Goal: Transaction & Acquisition: Purchase product/service

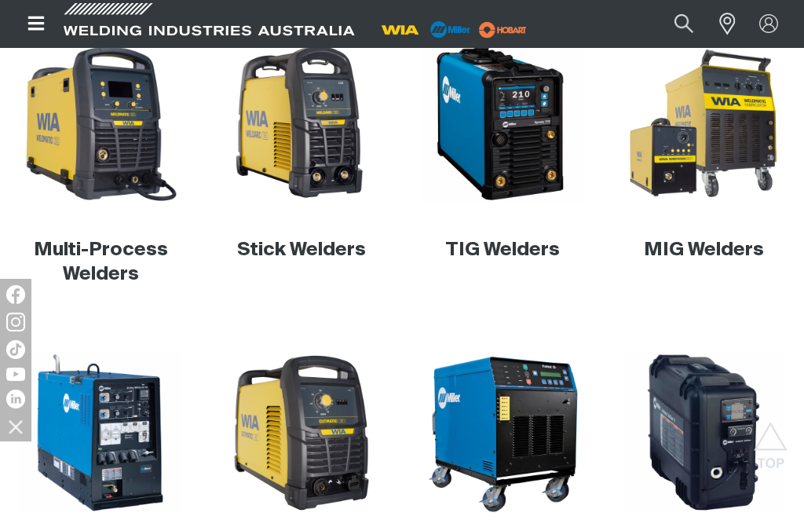
scroll to position [435, 0]
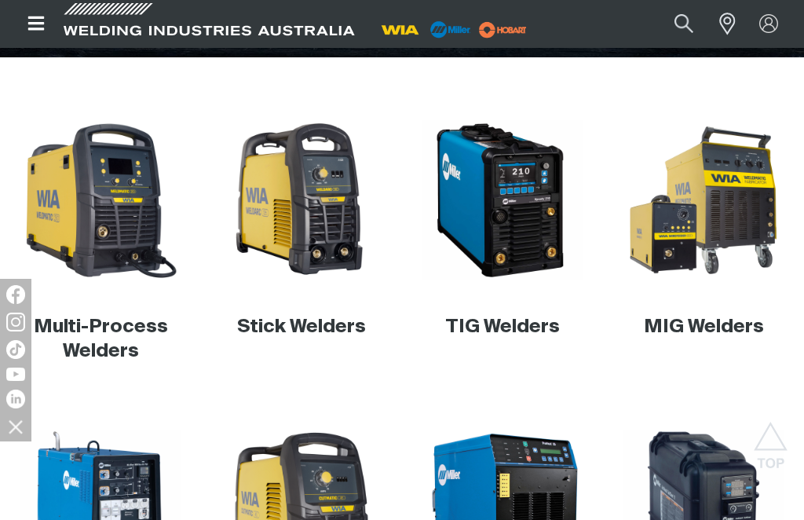
scroll to position [356, 0]
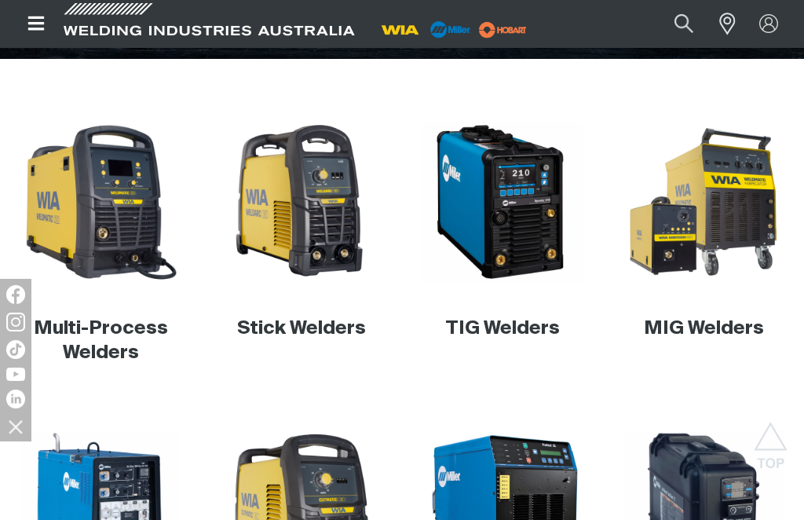
click at [109, 206] on img at bounding box center [100, 202] width 160 height 160
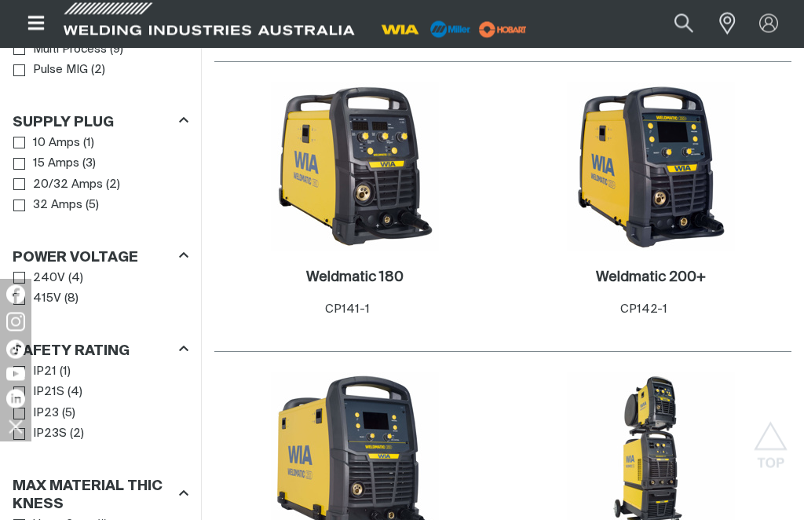
scroll to position [845, 0]
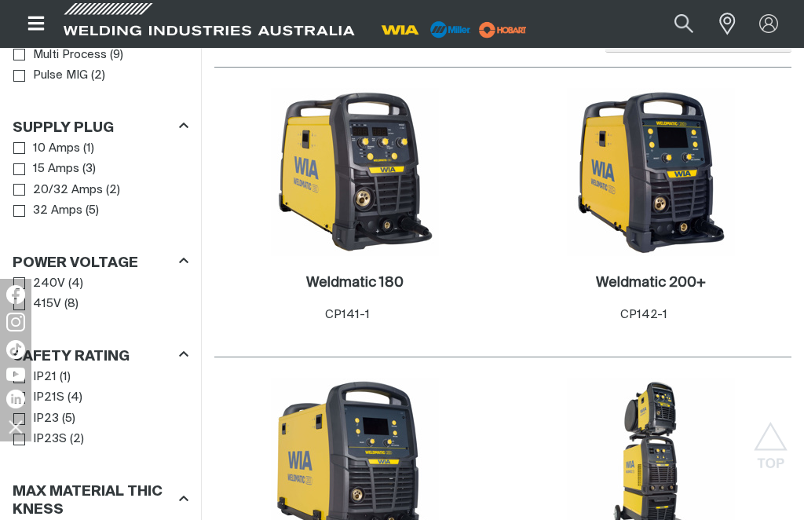
scroll to position [746, 0]
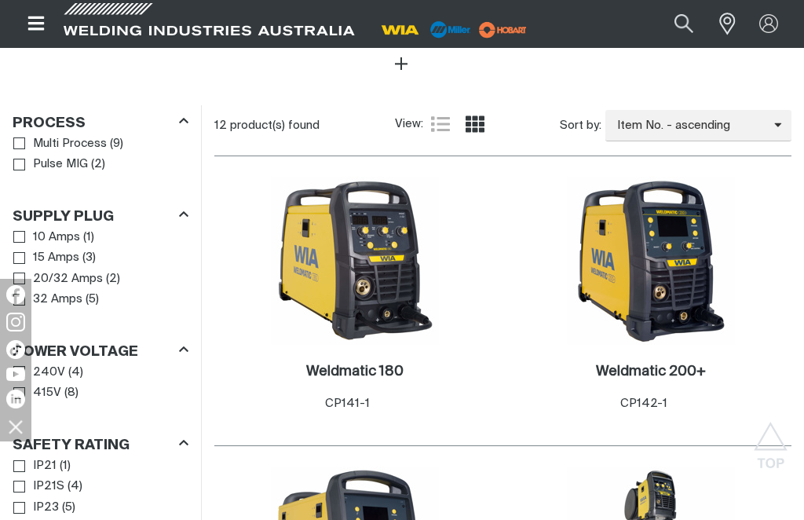
click at [371, 252] on img at bounding box center [355, 261] width 168 height 168
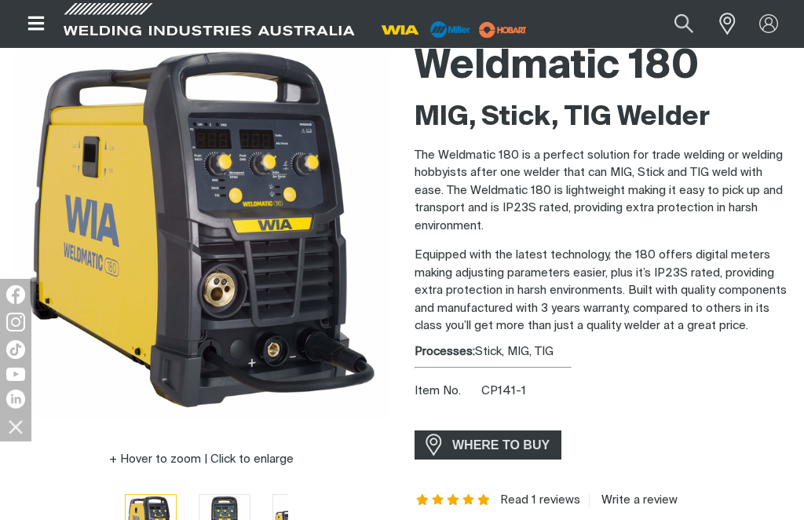
scroll to position [150, 0]
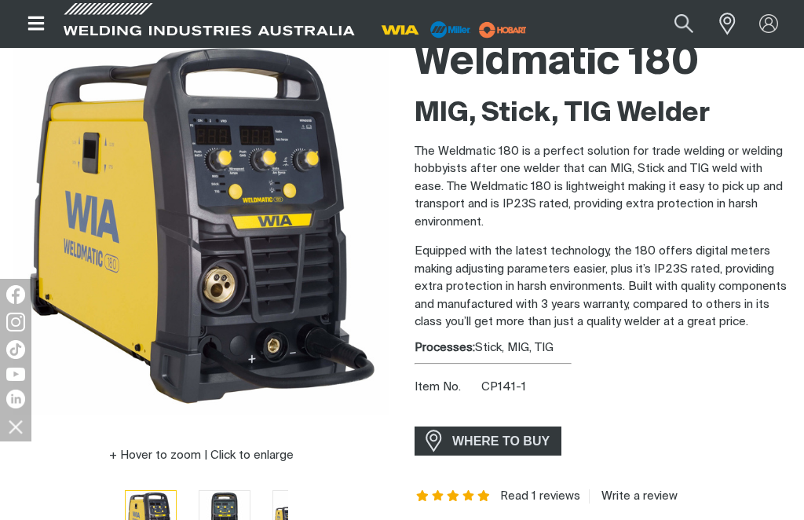
click at [512, 436] on span "WHERE TO BUY" at bounding box center [501, 440] width 118 height 25
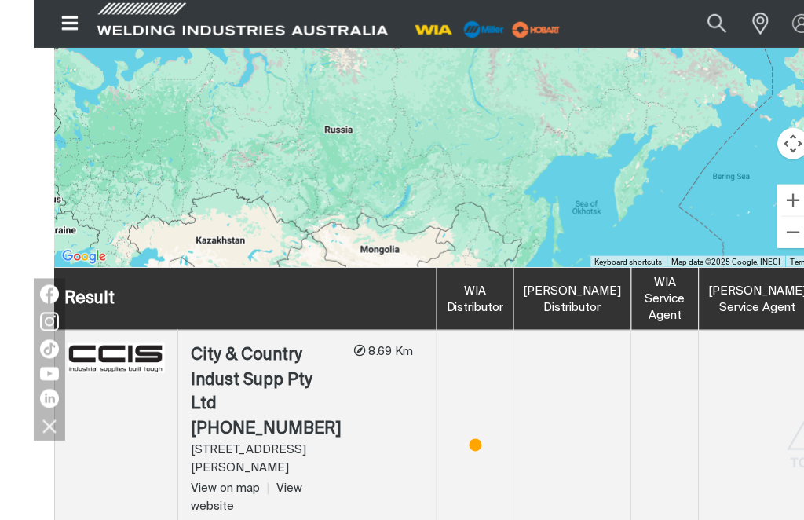
scroll to position [669, 0]
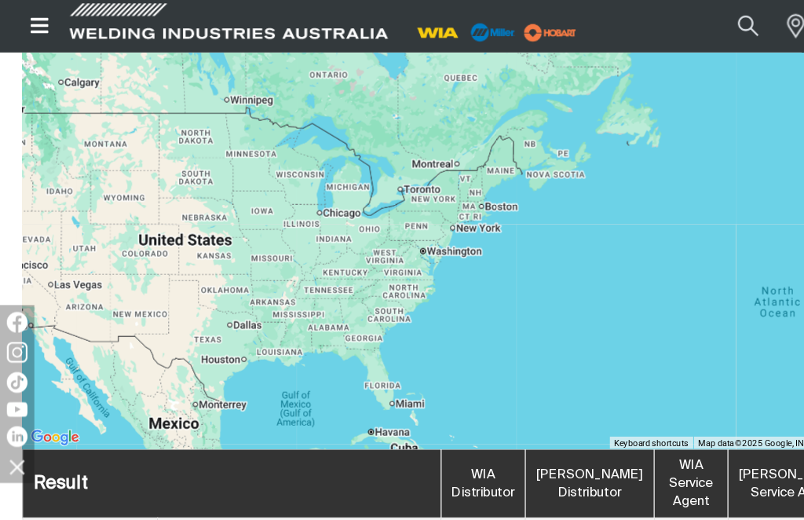
click at [374, 262] on div at bounding box center [401, 174] width 763 height 471
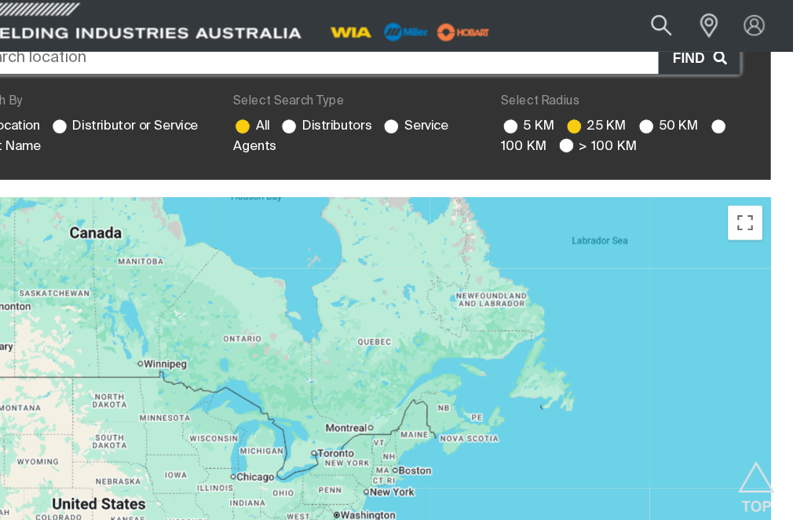
scroll to position [75, 3]
